Goal: Information Seeking & Learning: Learn about a topic

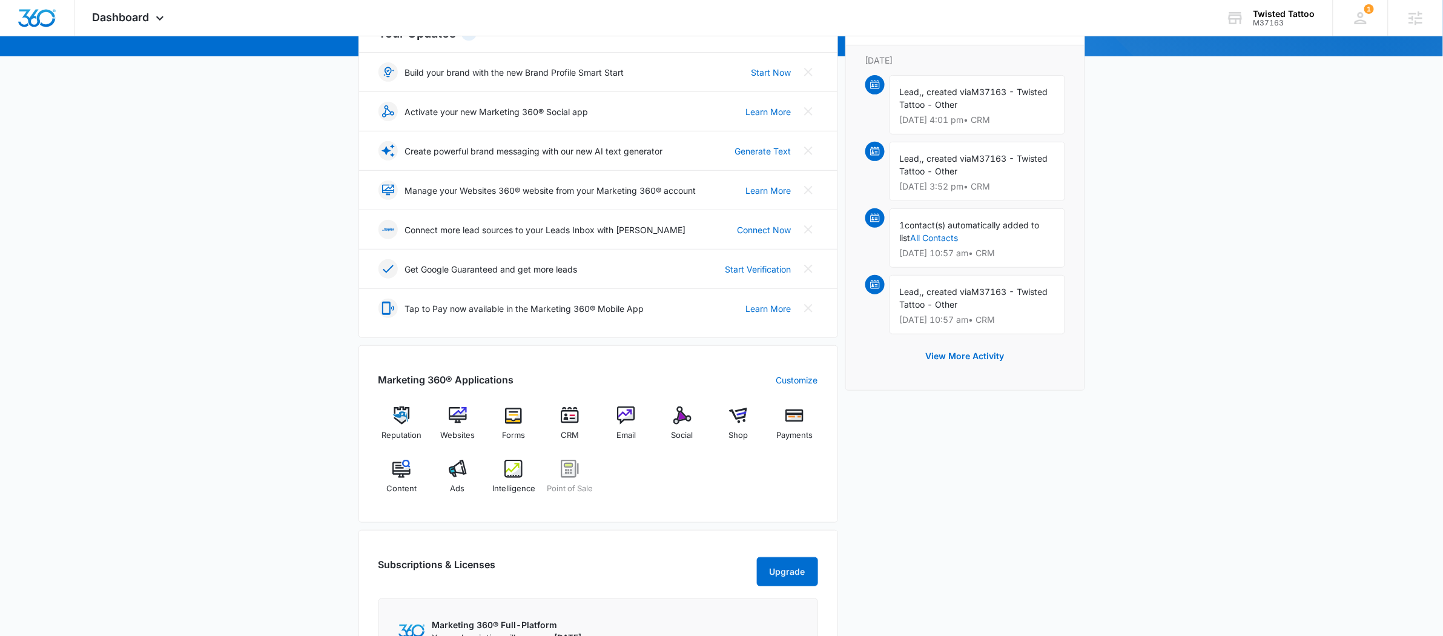
scroll to position [255, 0]
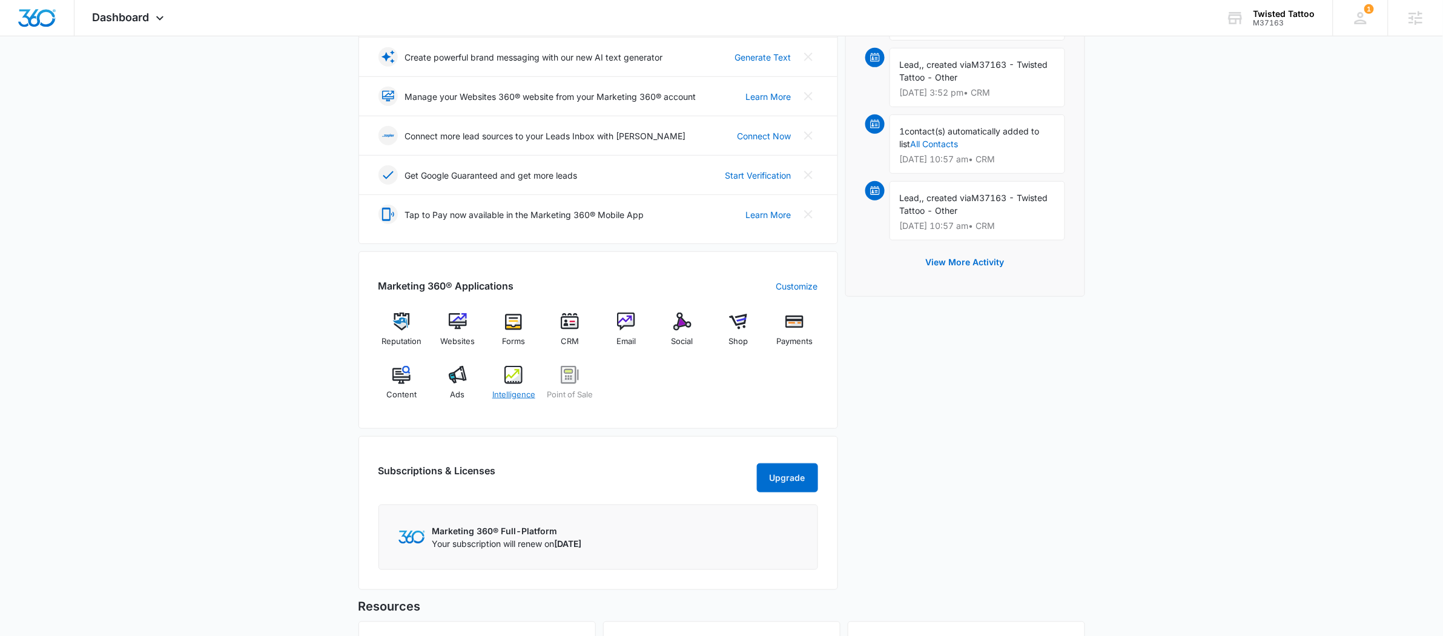
click at [514, 387] on div "Intelligence" at bounding box center [513, 388] width 47 height 44
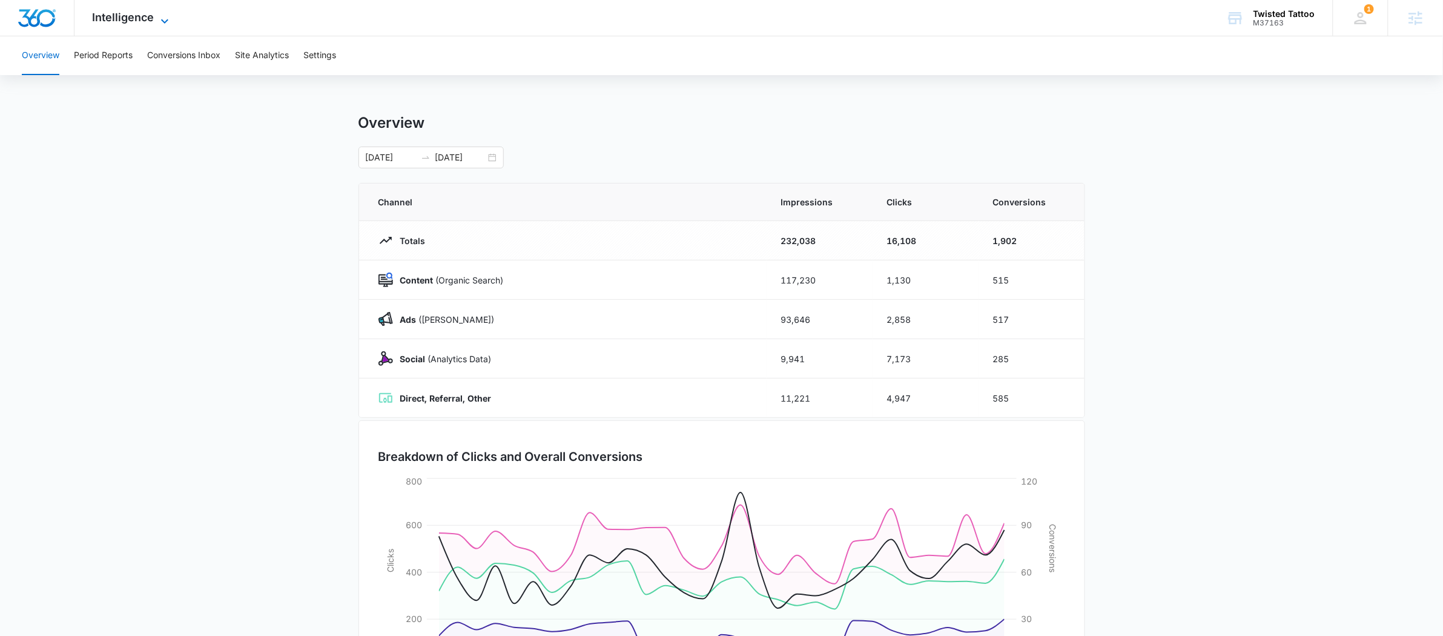
click at [131, 22] on span "Intelligence" at bounding box center [124, 17] width 62 height 13
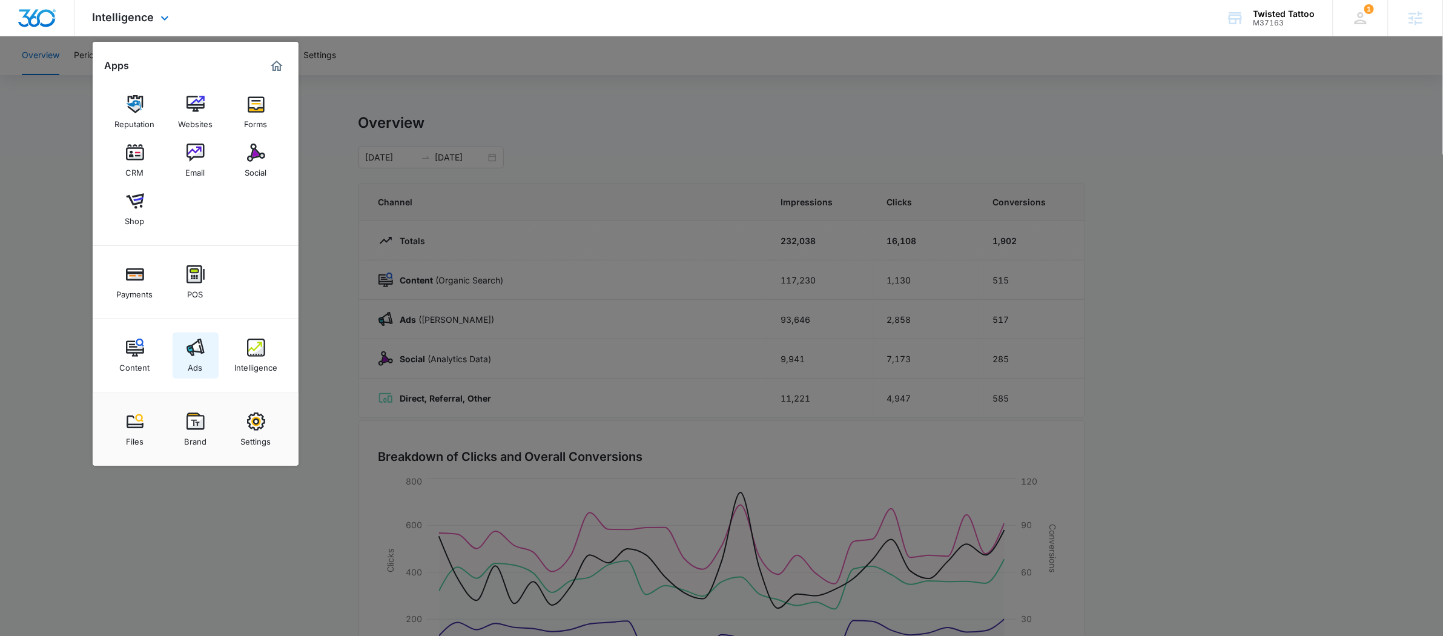
click at [191, 340] on img at bounding box center [195, 347] width 18 height 18
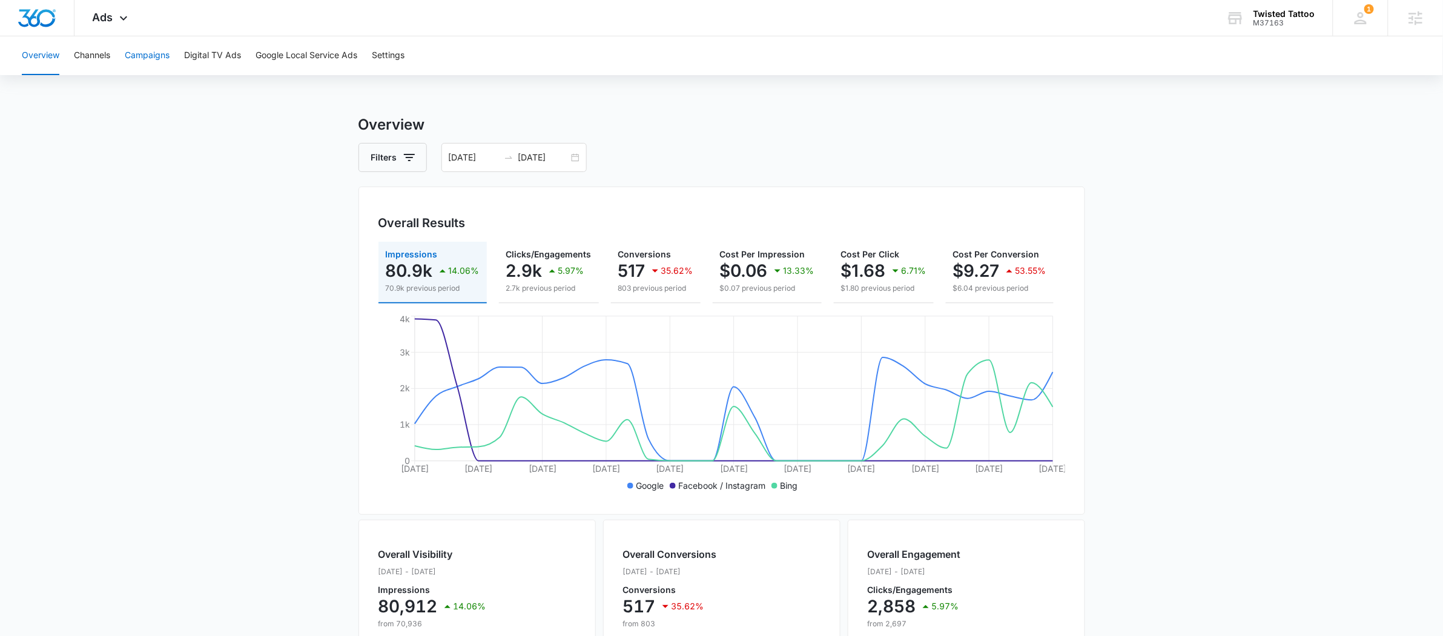
click at [158, 58] on button "Campaigns" at bounding box center [147, 55] width 45 height 39
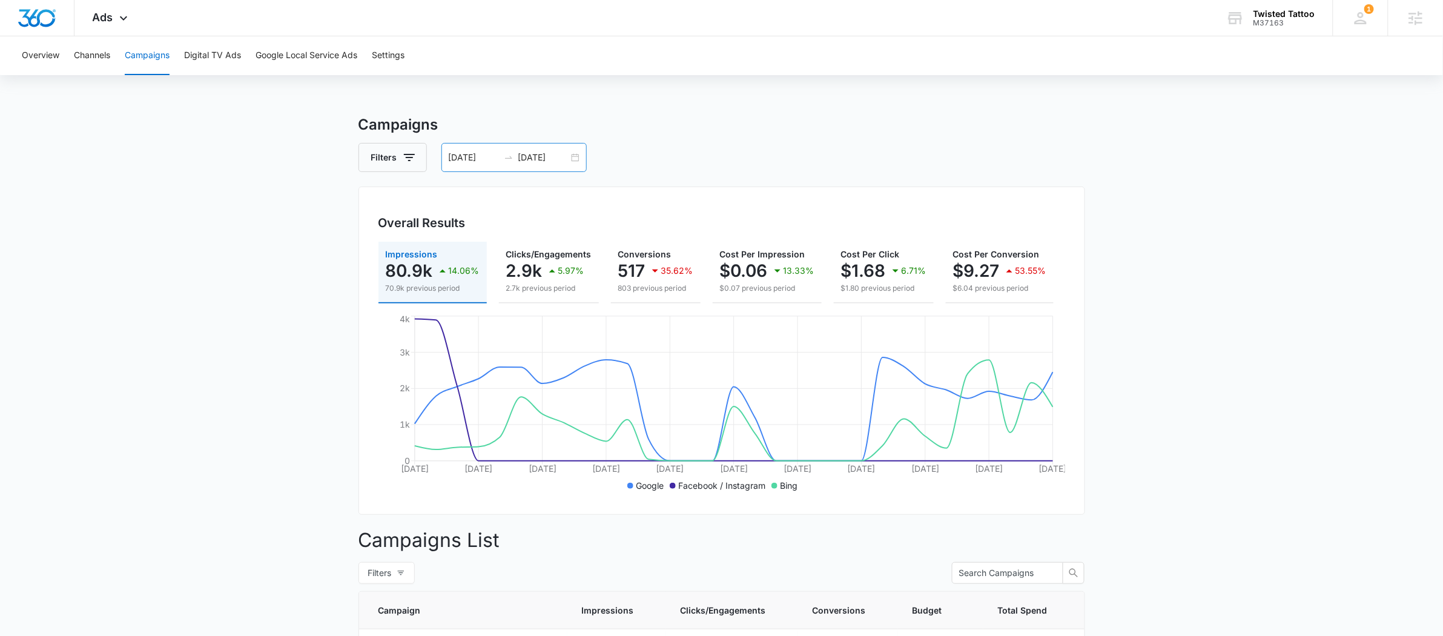
click at [503, 162] on div "[DATE] [DATE]" at bounding box center [513, 157] width 145 height 29
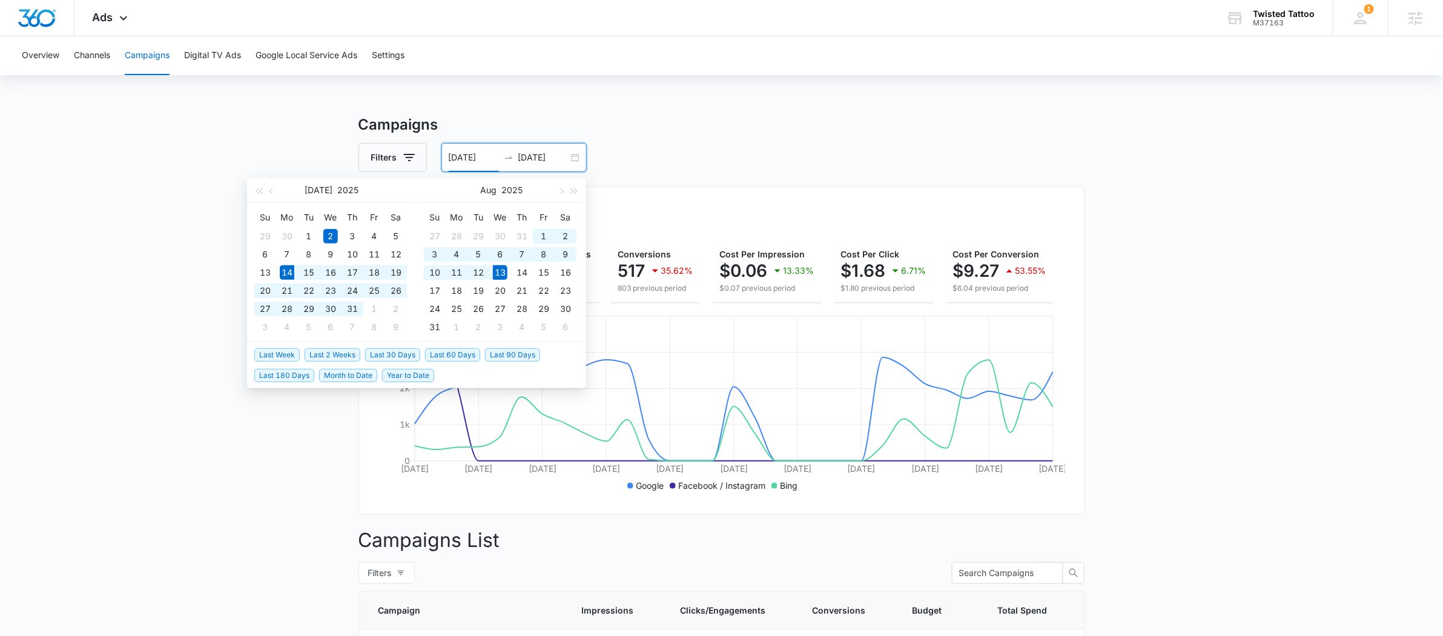
click at [406, 352] on span "Last 30 Days" at bounding box center [392, 354] width 55 height 13
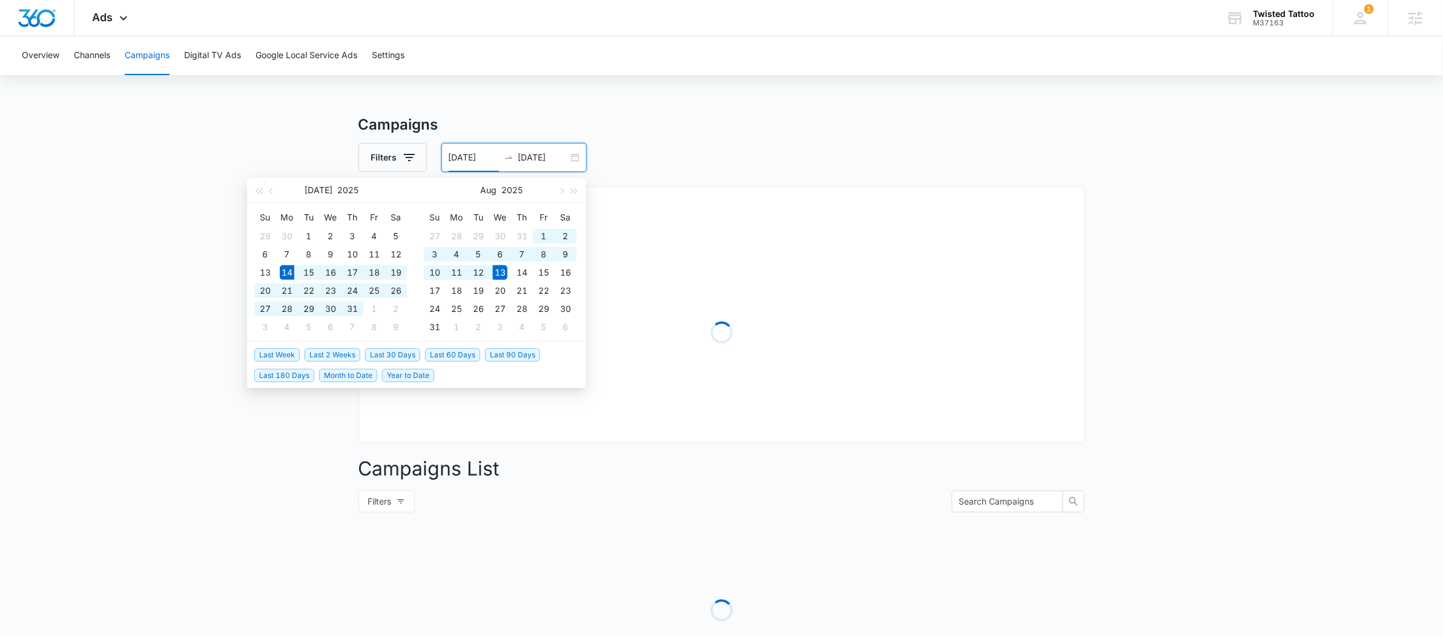
type input "[DATE]"
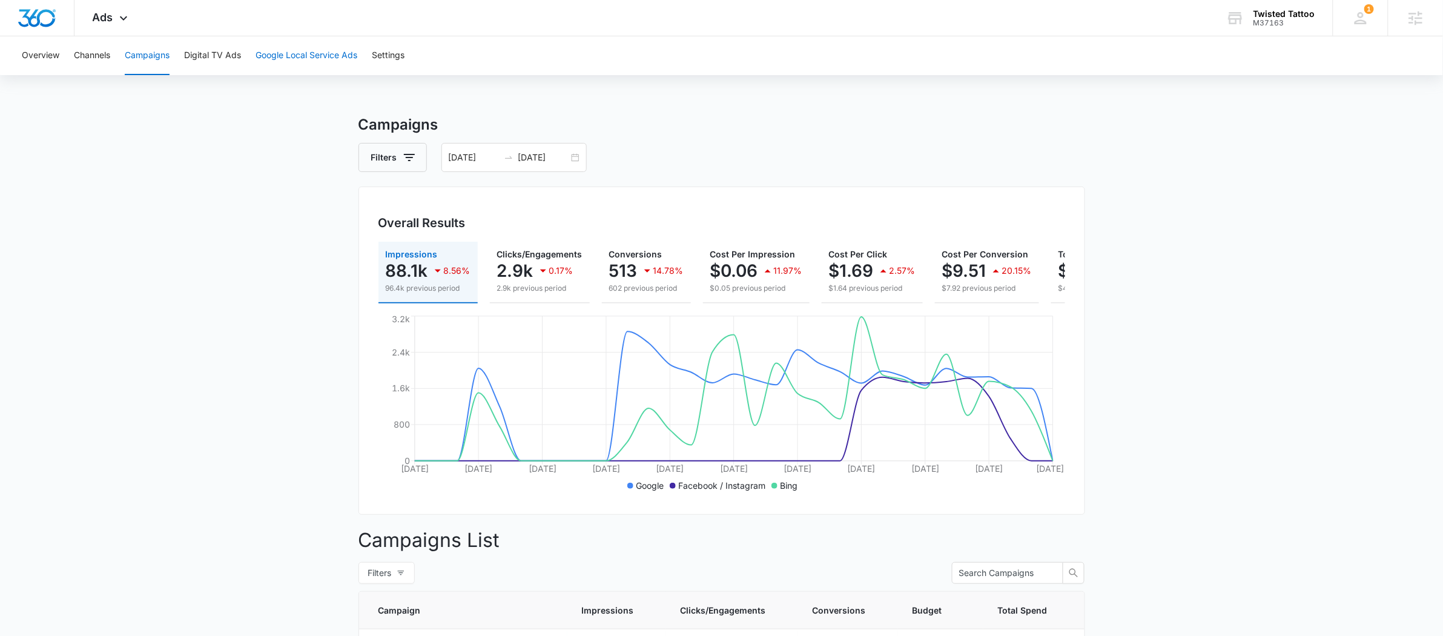
click at [323, 59] on button "Google Local Service Ads" at bounding box center [306, 55] width 102 height 39
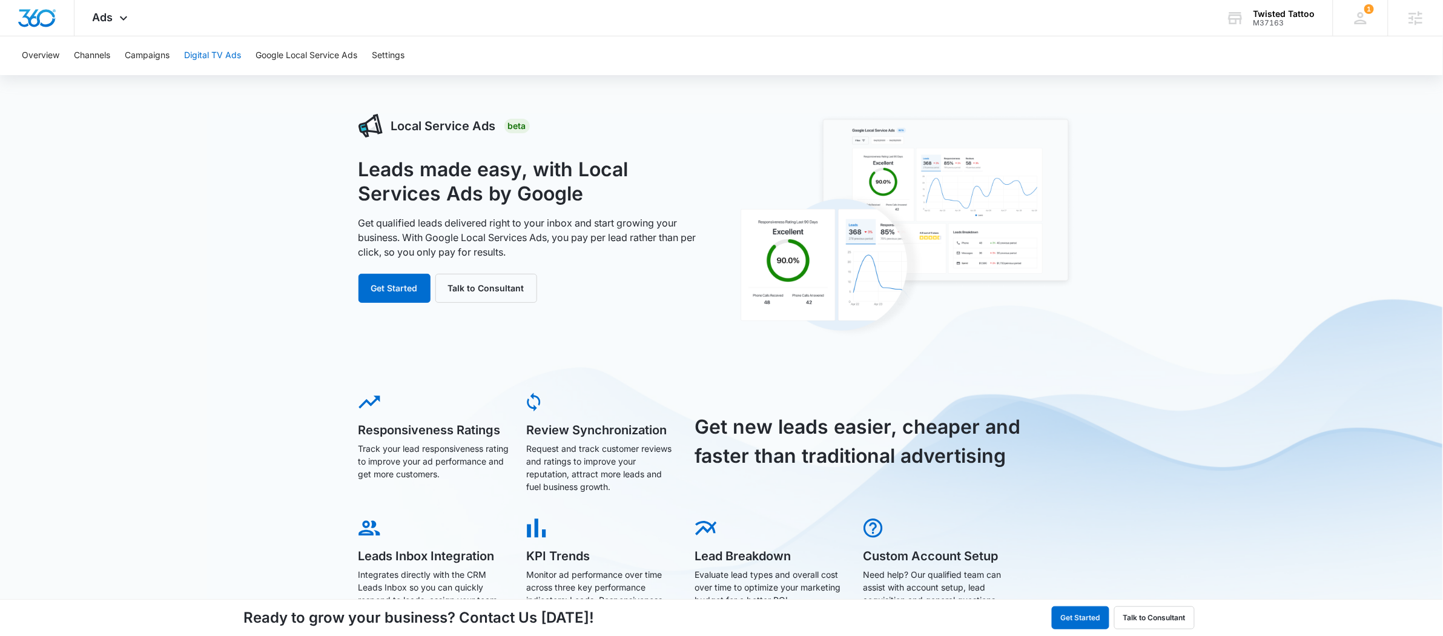
click at [215, 53] on button "Digital TV Ads" at bounding box center [212, 55] width 57 height 39
